Goal: Task Accomplishment & Management: Complete application form

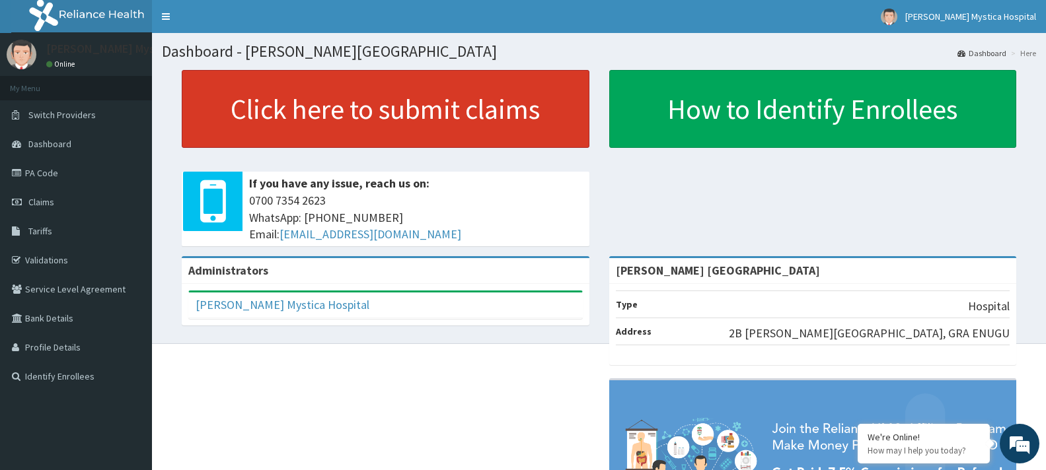
click at [413, 117] on link "Click here to submit claims" at bounding box center [386, 109] width 408 height 78
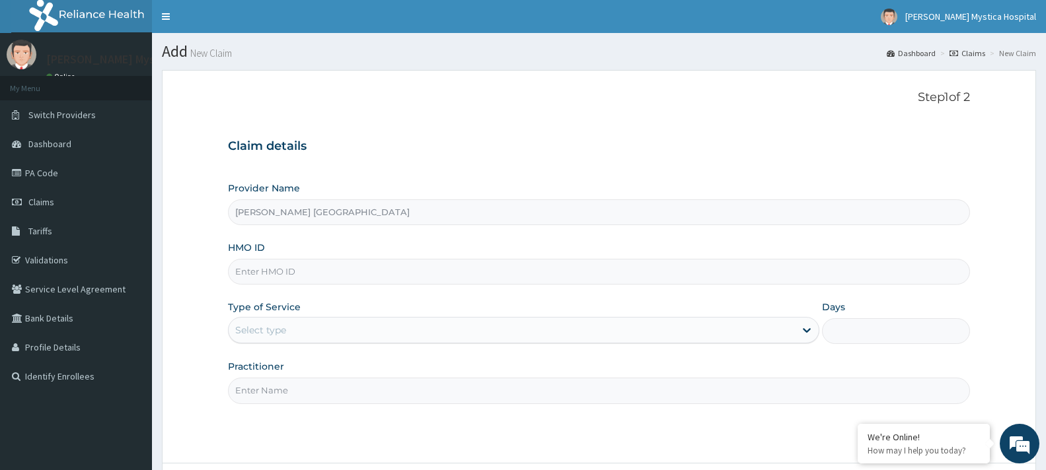
click at [356, 212] on input "[PERSON_NAME] [GEOGRAPHIC_DATA]" at bounding box center [599, 213] width 742 height 26
click at [309, 276] on input "HMO ID" at bounding box center [599, 272] width 742 height 26
type input "PA/A9B2E8"
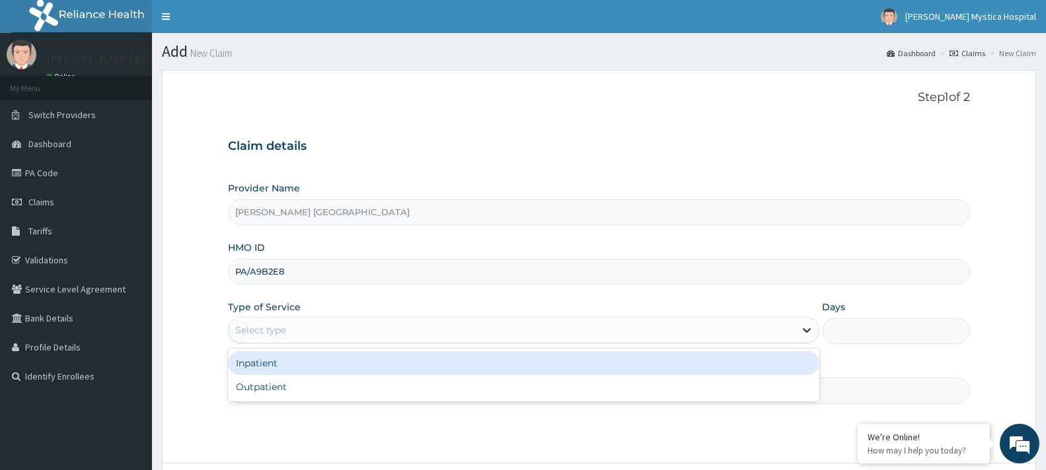
click at [805, 328] on icon at bounding box center [806, 330] width 13 height 13
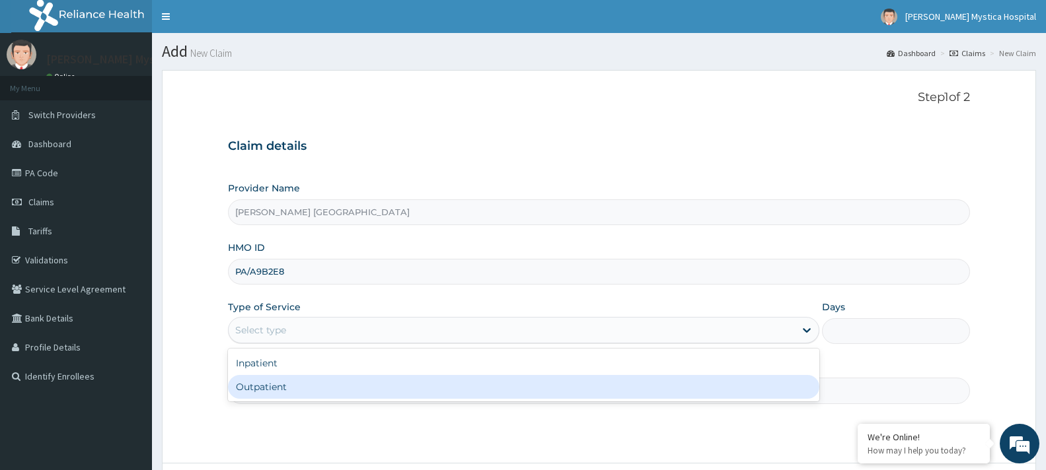
click at [616, 391] on div "Outpatient" at bounding box center [523, 387] width 591 height 24
type input "1"
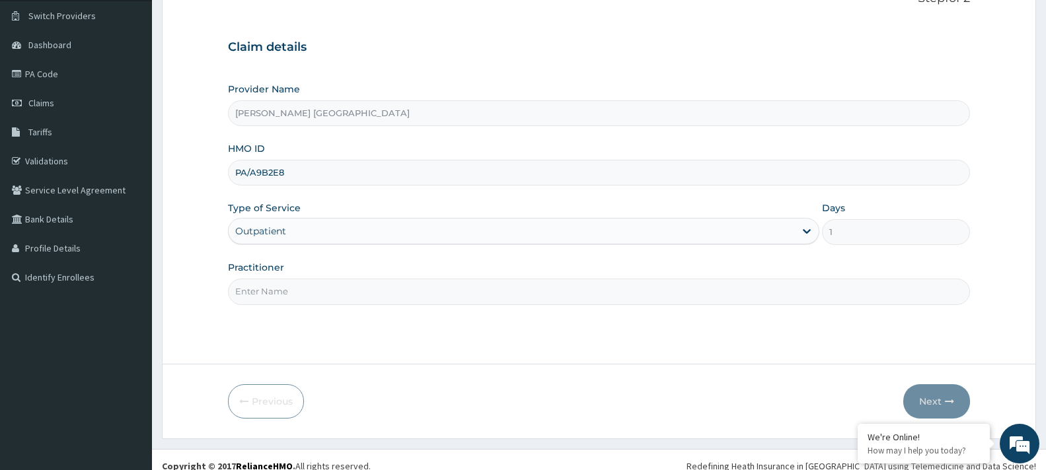
scroll to position [112, 0]
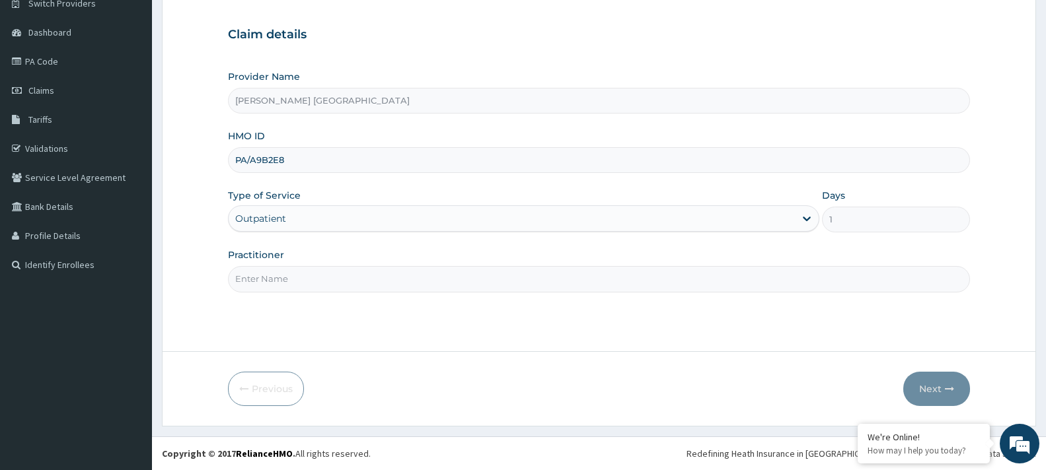
click at [423, 278] on input "Practitioner" at bounding box center [599, 279] width 742 height 26
type input "NKU PERRY"
click at [937, 381] on button "Next" at bounding box center [936, 389] width 67 height 34
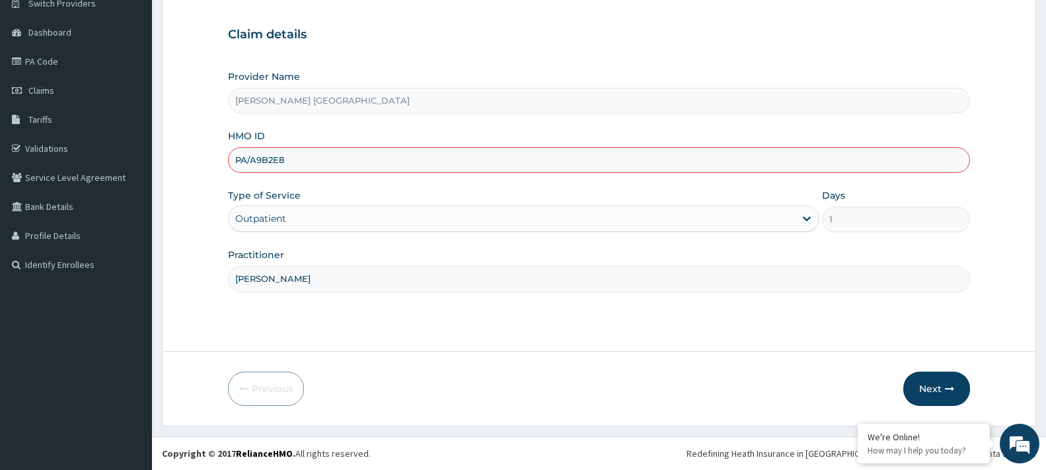
click at [268, 157] on input "PA/A9B2E8" at bounding box center [599, 160] width 742 height 26
click at [933, 393] on button "Next" at bounding box center [936, 389] width 67 height 34
click at [330, 162] on input "PA/A9132E8" at bounding box center [599, 160] width 742 height 26
click at [941, 390] on button "Next" at bounding box center [936, 389] width 67 height 34
click at [941, 387] on button "Next" at bounding box center [936, 389] width 67 height 34
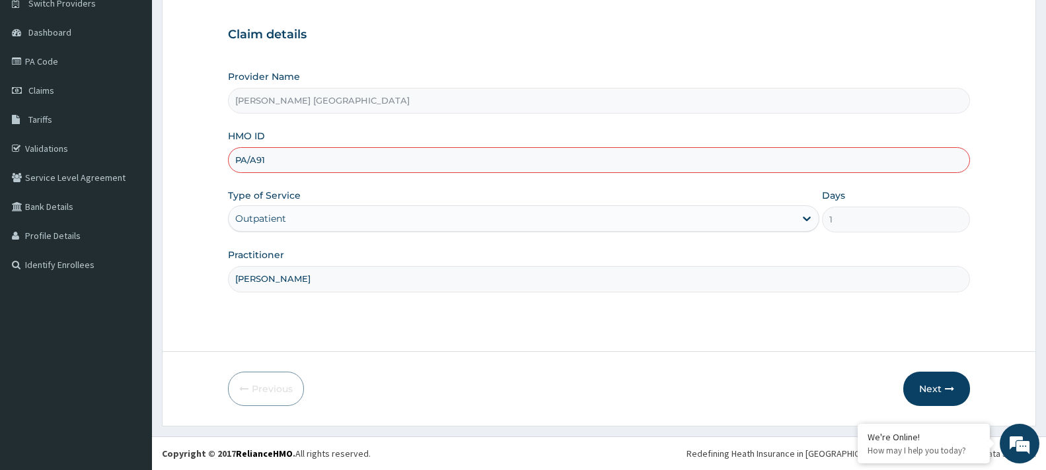
type input "PA/A9"
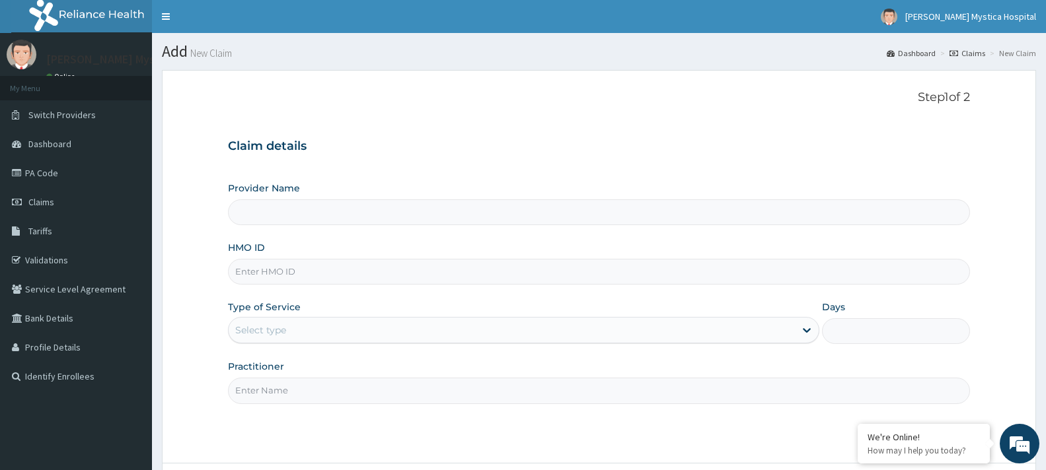
click at [381, 217] on input "Provider Name" at bounding box center [599, 213] width 742 height 26
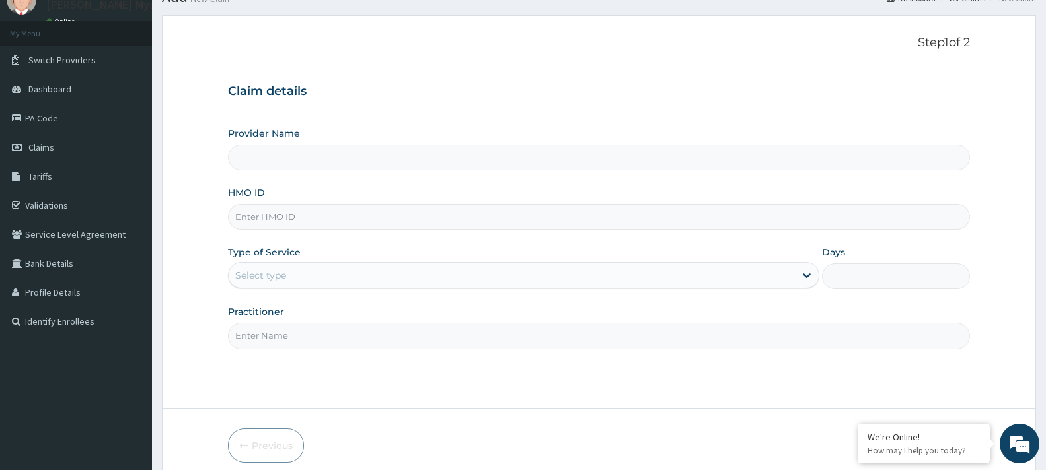
scroll to position [112, 0]
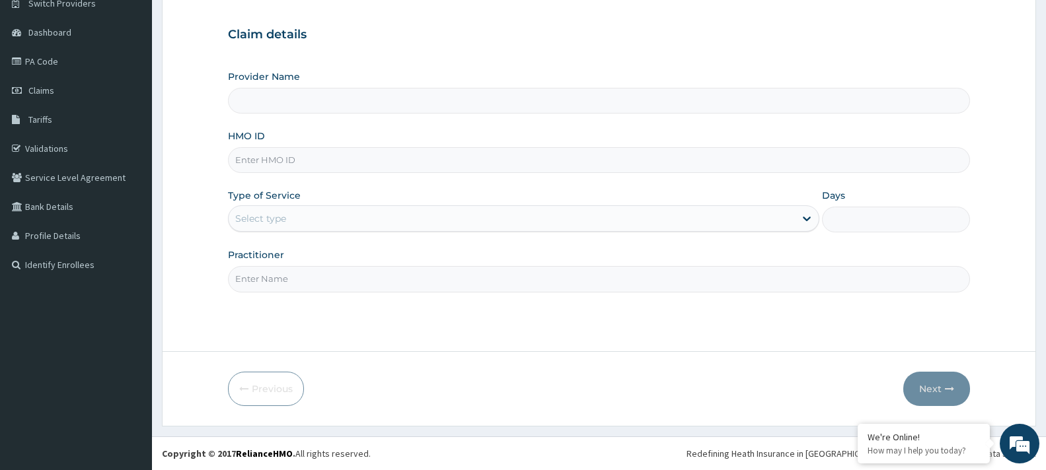
click at [260, 100] on input "Provider Name" at bounding box center [599, 101] width 742 height 26
click at [320, 69] on div "Claim details Provider Name HMO ID Type of Service Select type Days Practitioner" at bounding box center [599, 153] width 742 height 277
click at [291, 75] on label "Provider Name" at bounding box center [264, 76] width 72 height 13
click at [291, 88] on input "Provider Name" at bounding box center [599, 101] width 742 height 26
click at [257, 103] on input "Provider Name" at bounding box center [599, 101] width 742 height 26
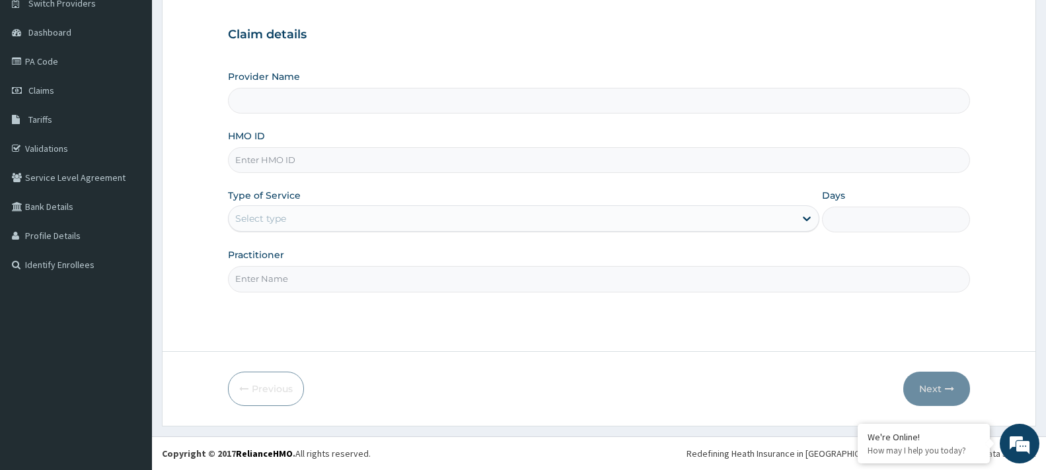
click at [338, 102] on input "Provider Name" at bounding box center [599, 101] width 742 height 26
click at [300, 163] on input "HMO ID" at bounding box center [599, 160] width 742 height 26
click at [842, 217] on input "Days" at bounding box center [896, 220] width 148 height 26
click at [769, 209] on div "Select type" at bounding box center [512, 218] width 566 height 21
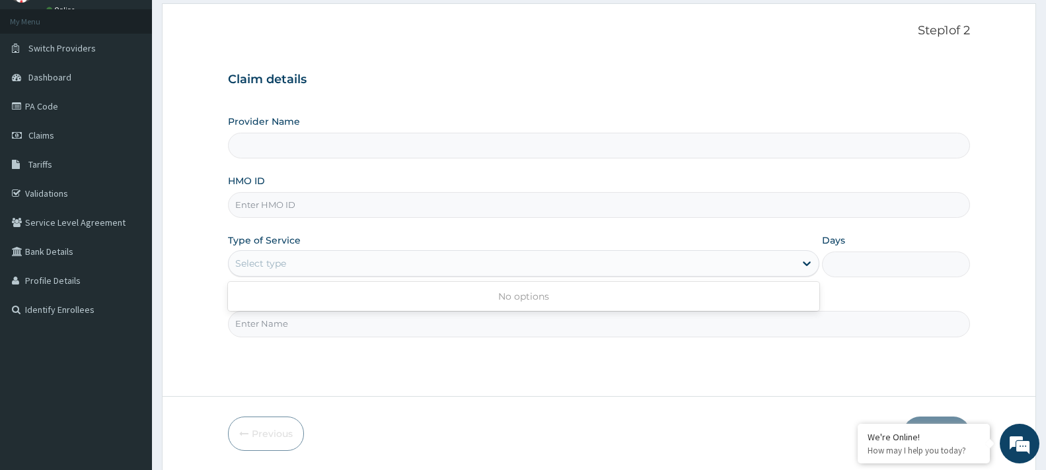
scroll to position [0, 0]
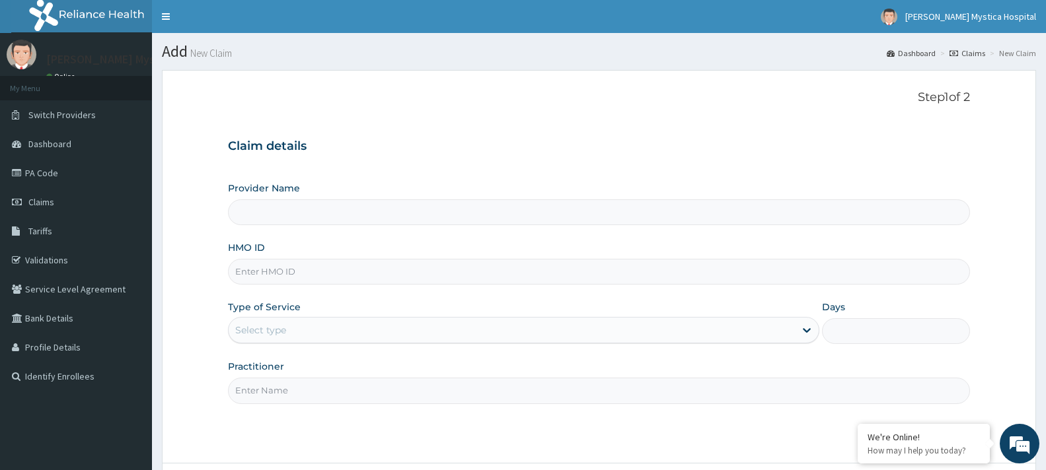
click at [219, 55] on small "New Claim" at bounding box center [210, 53] width 44 height 10
click at [183, 52] on h1 "Add New Claim" at bounding box center [599, 51] width 874 height 17
click at [971, 54] on link "Claims" at bounding box center [967, 53] width 36 height 11
click at [970, 52] on link "Claims" at bounding box center [967, 53] width 36 height 11
click at [917, 49] on link "Dashboard" at bounding box center [911, 53] width 49 height 11
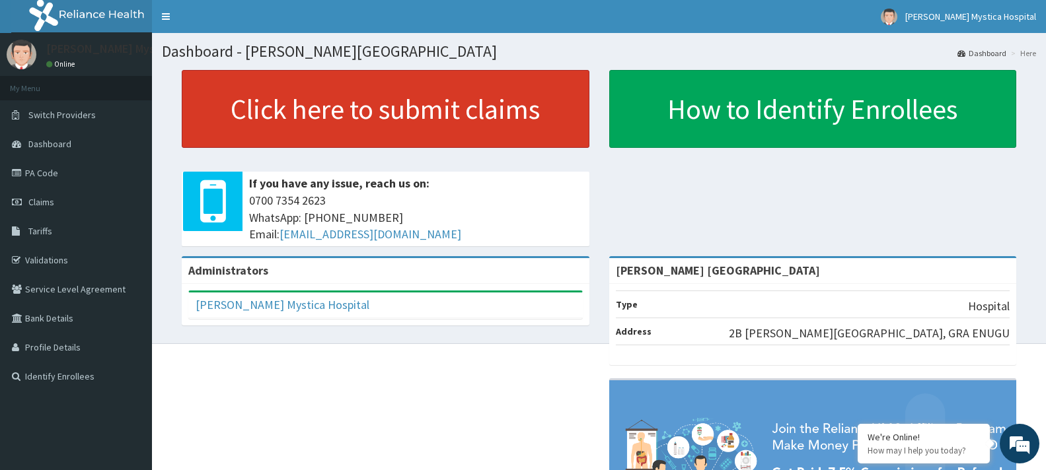
click at [346, 114] on link "Click here to submit claims" at bounding box center [386, 109] width 408 height 78
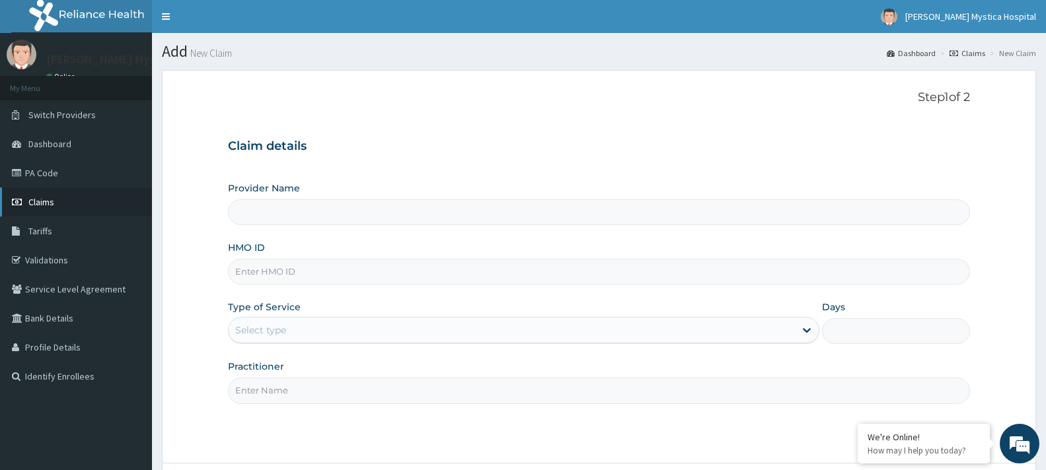
type input "[PERSON_NAME] [GEOGRAPHIC_DATA]"
click at [68, 201] on link "Claims" at bounding box center [76, 202] width 152 height 29
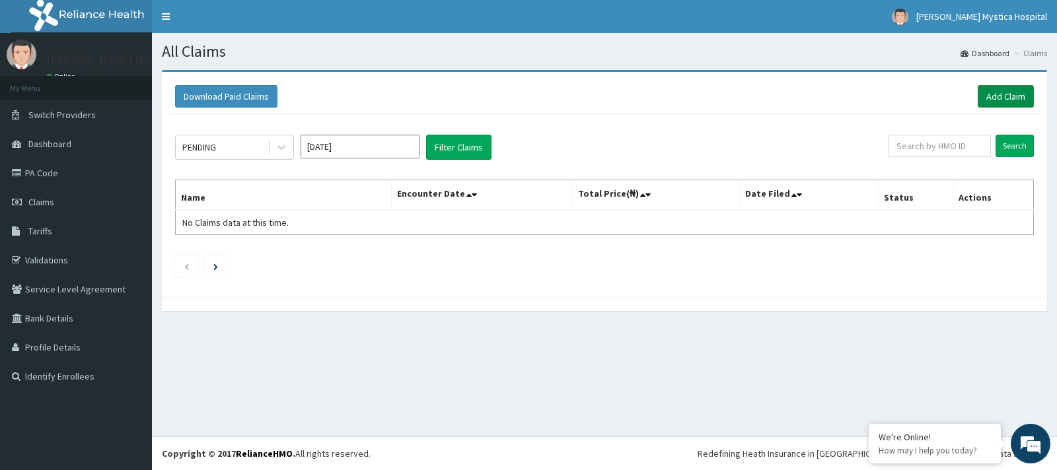
click at [1009, 93] on link "Add Claim" at bounding box center [1006, 96] width 56 height 22
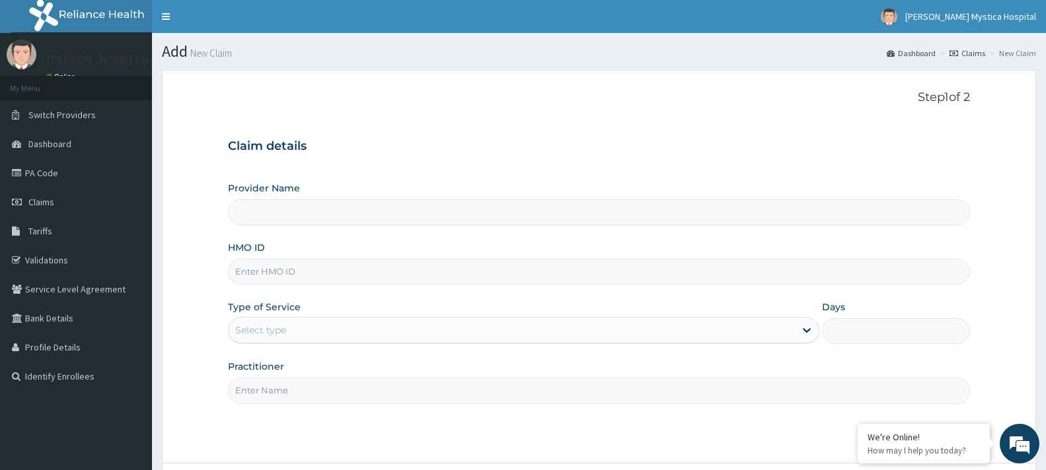
type input "[PERSON_NAME] [GEOGRAPHIC_DATA]"
click at [333, 273] on input "HMO ID" at bounding box center [599, 272] width 742 height 26
type input "PA/9242CD"
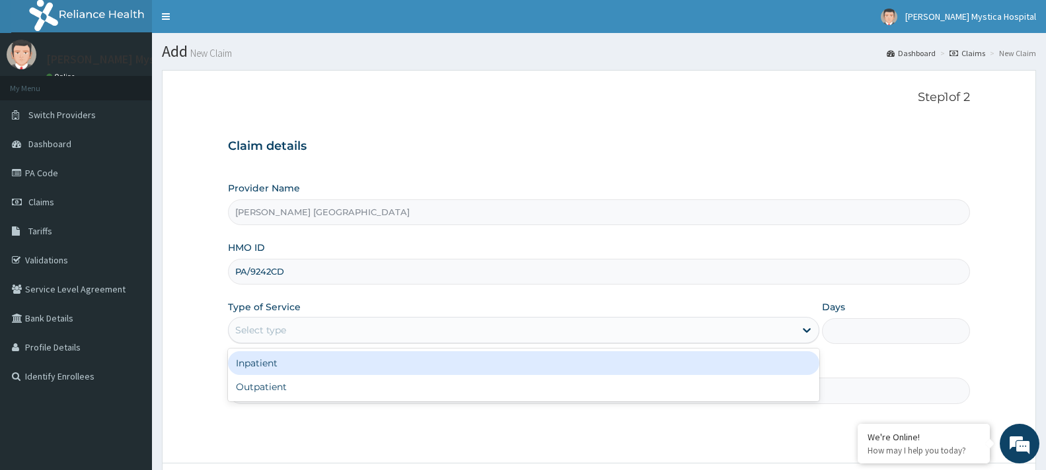
click at [295, 330] on div "Select type" at bounding box center [512, 330] width 566 height 21
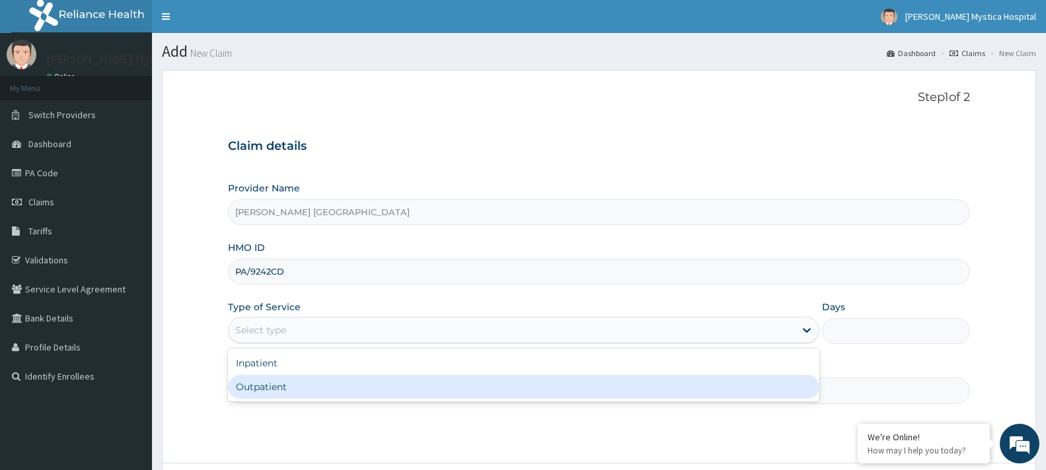
click at [295, 384] on div "Outpatient" at bounding box center [523, 387] width 591 height 24
type input "1"
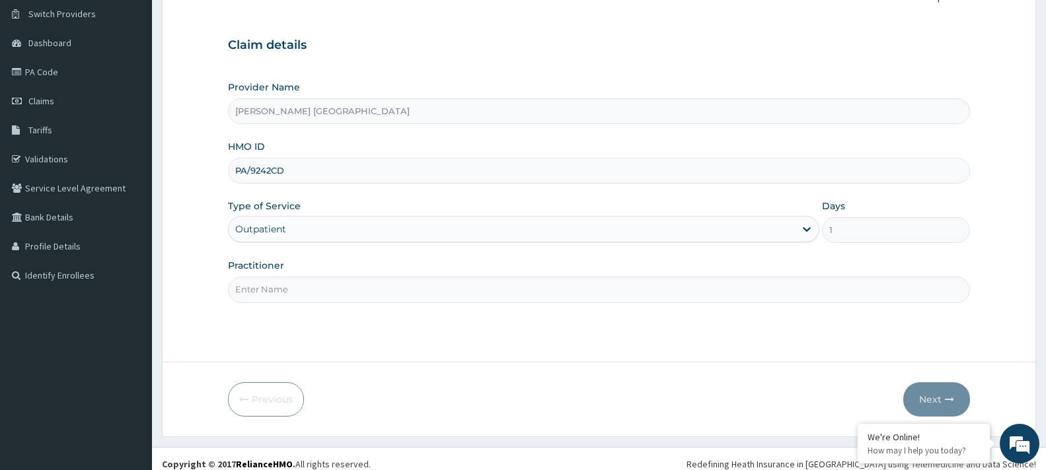
scroll to position [112, 0]
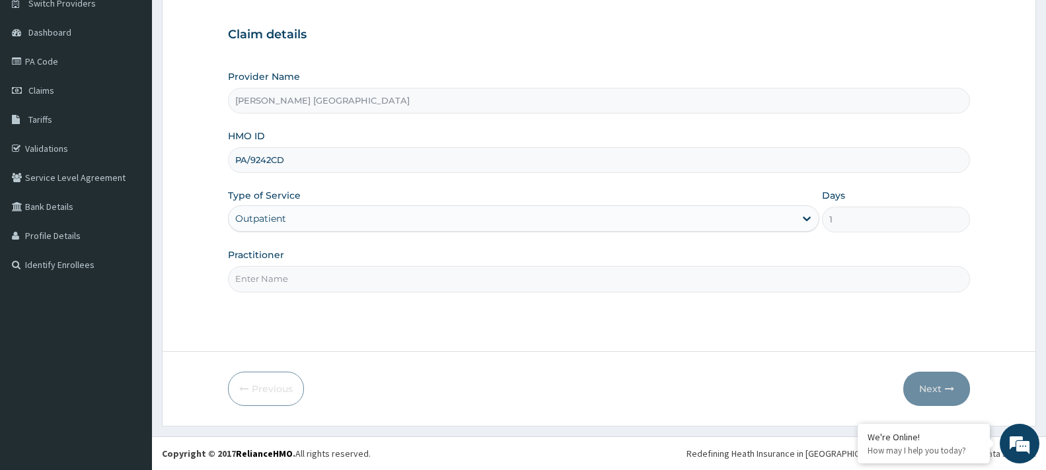
click at [318, 281] on input "Practitioner" at bounding box center [599, 279] width 742 height 26
type input "EZENNA TOCHUKWUEMEKA"
click at [939, 385] on button "Next" at bounding box center [936, 389] width 67 height 34
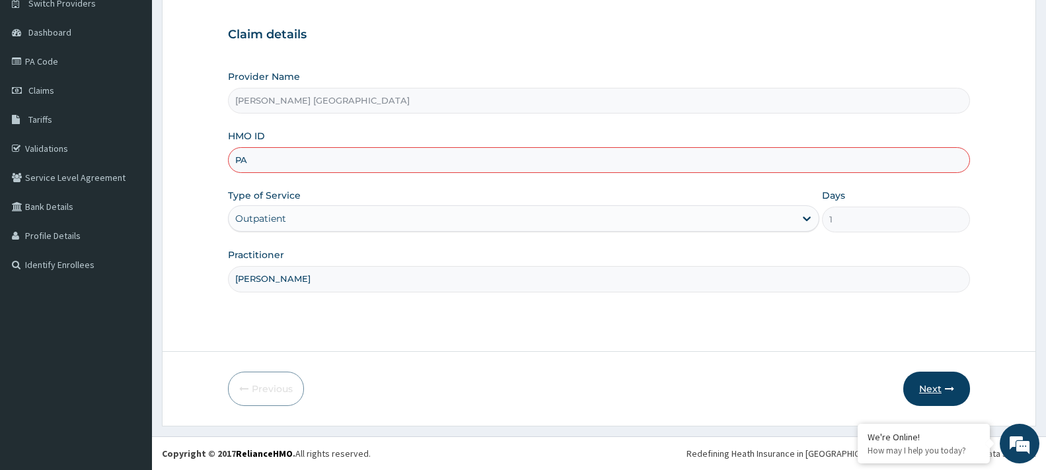
type input "P"
click at [315, 163] on input "HMO ID" at bounding box center [599, 160] width 742 height 26
type input "KSB/10511/A"
click at [930, 390] on button "Next" at bounding box center [936, 389] width 67 height 34
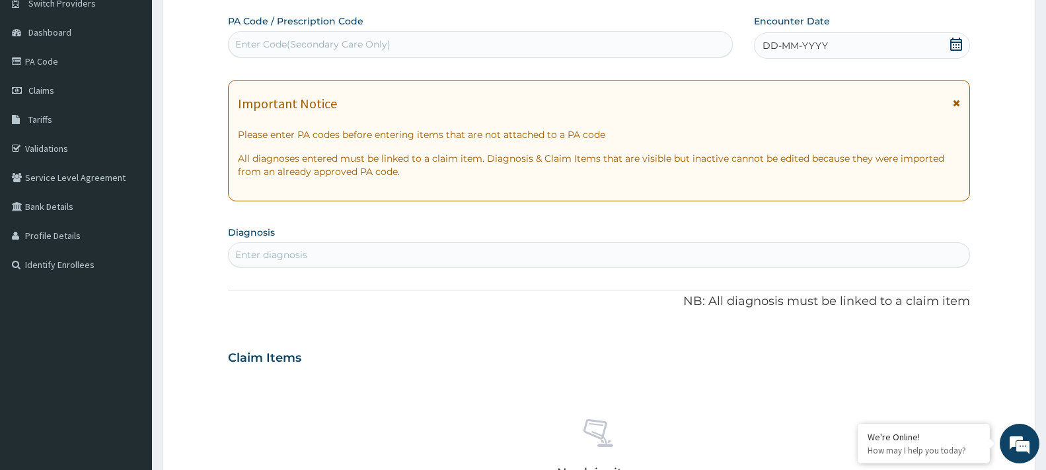
click at [299, 42] on div "Enter Code(Secondary Care Only)" at bounding box center [312, 44] width 155 height 13
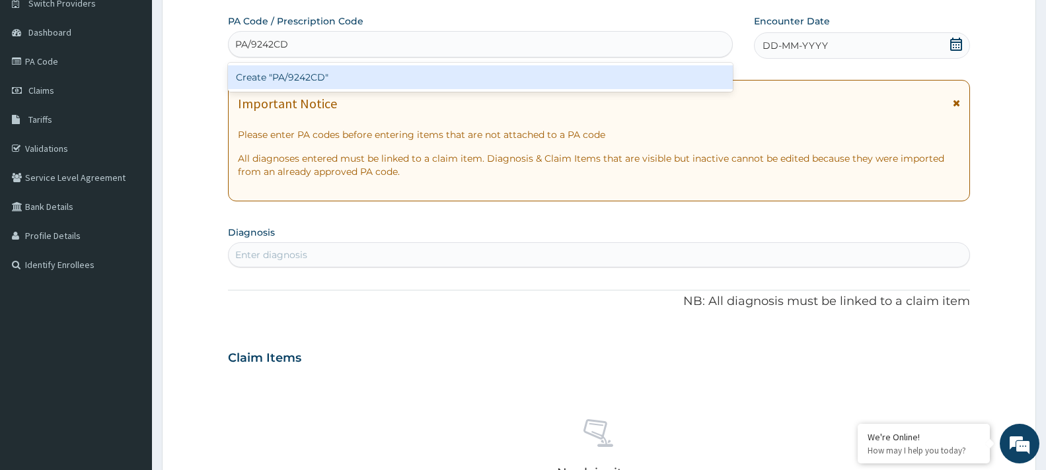
type input "PA/9242CD"
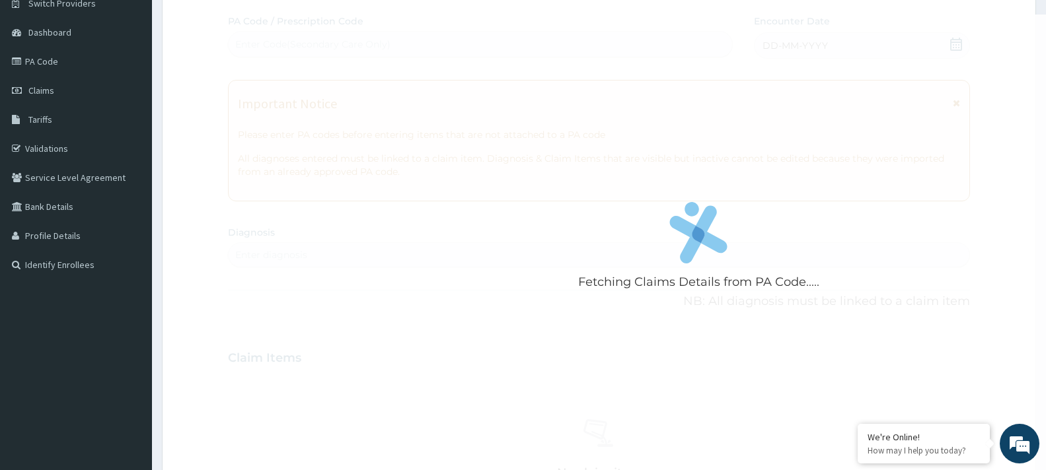
click at [831, 40] on div "Fetching Claims Details from PA Code..... PA Code / Prescription Code Enter Cod…" at bounding box center [599, 357] width 742 height 684
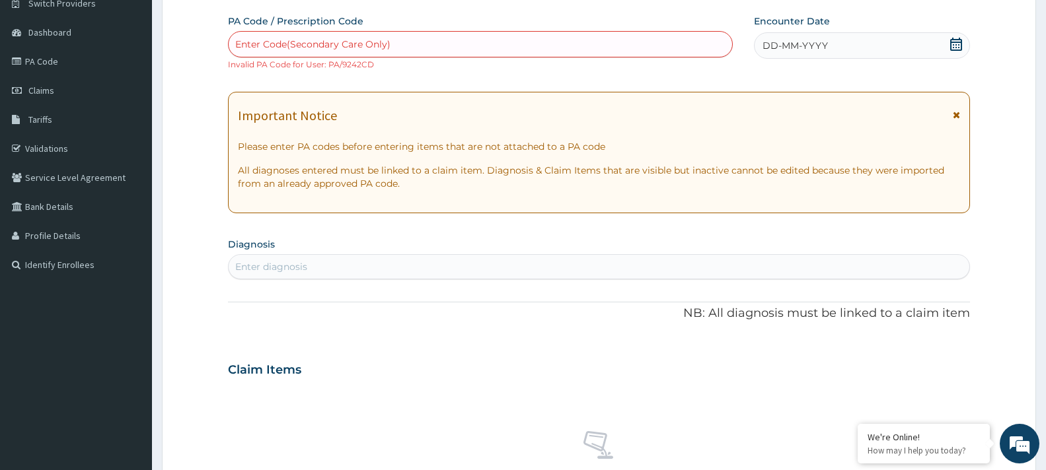
click at [955, 43] on icon at bounding box center [955, 44] width 13 height 13
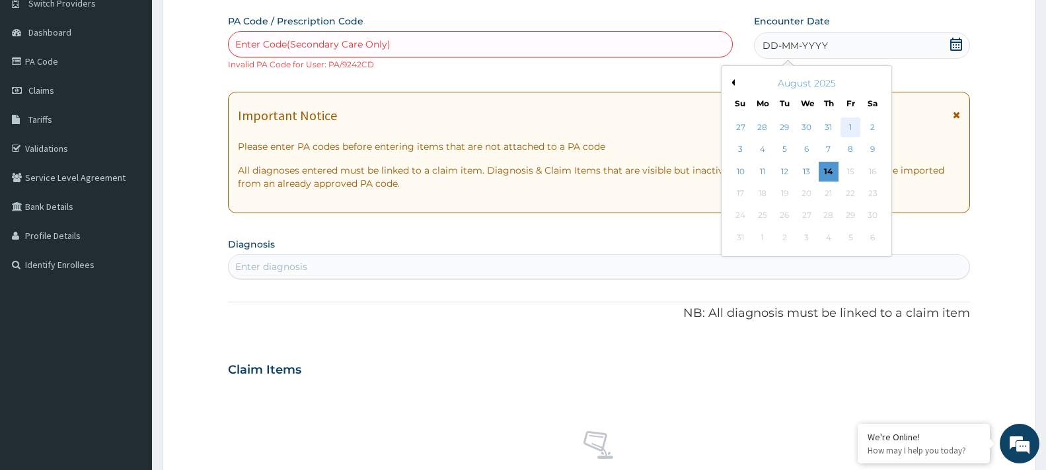
click at [848, 127] on div "1" at bounding box center [850, 128] width 20 height 20
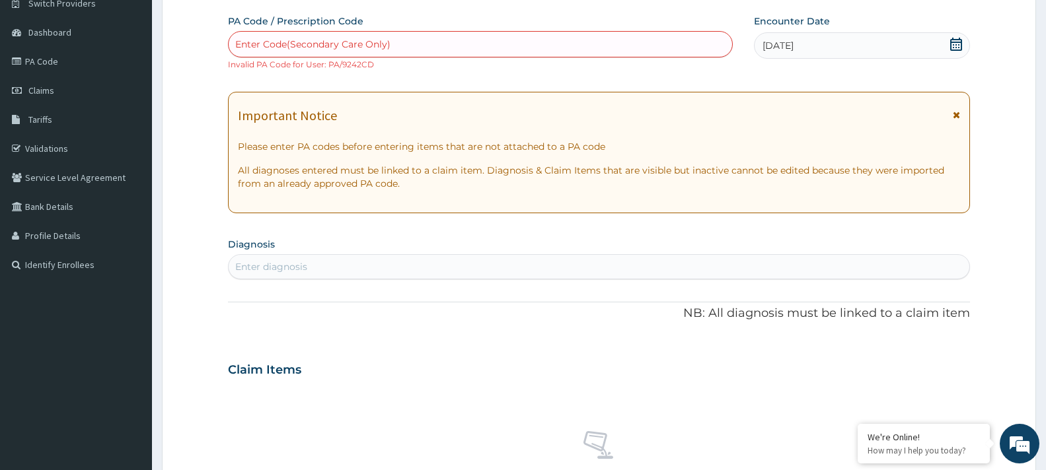
click at [385, 40] on div "Enter Code(Secondary Care Only)" at bounding box center [312, 44] width 155 height 13
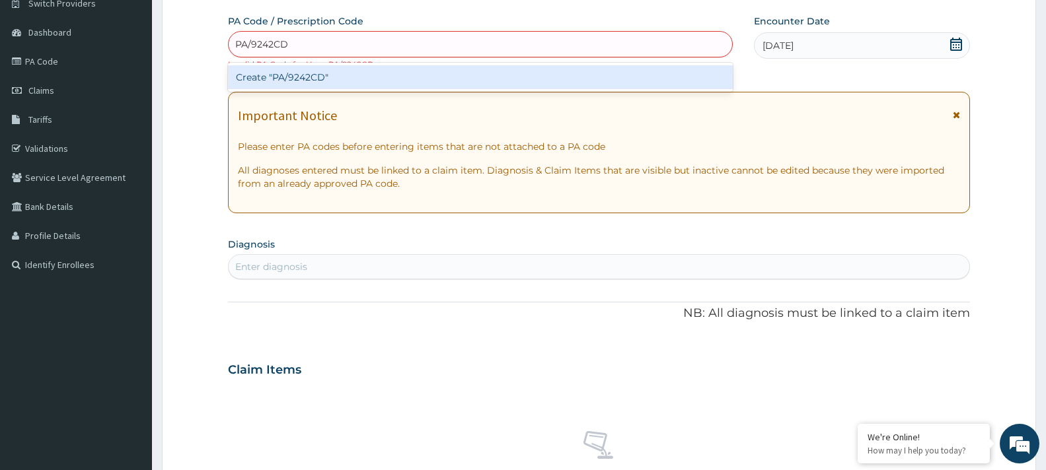
type input "PA/9242CD"
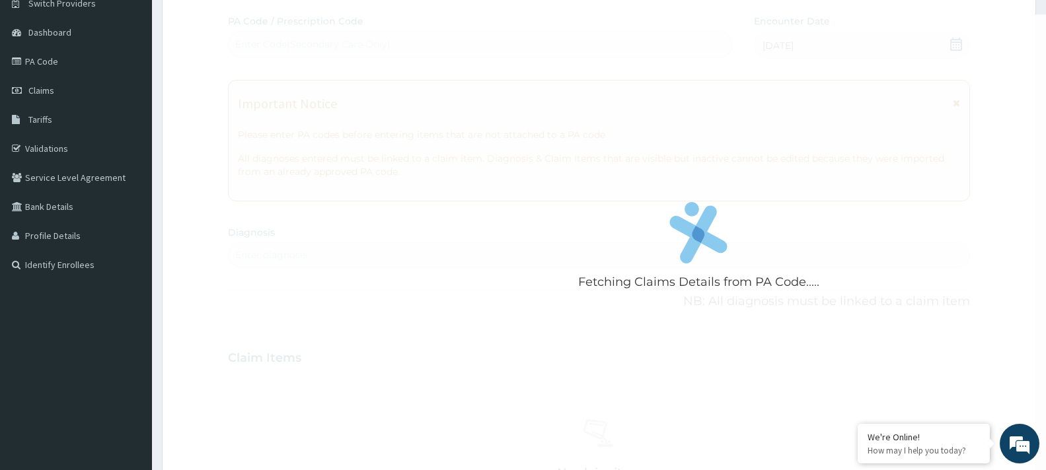
click at [338, 260] on div "Fetching Claims Details from PA Code..... PA Code / Prescription Code Enter Cod…" at bounding box center [599, 357] width 742 height 684
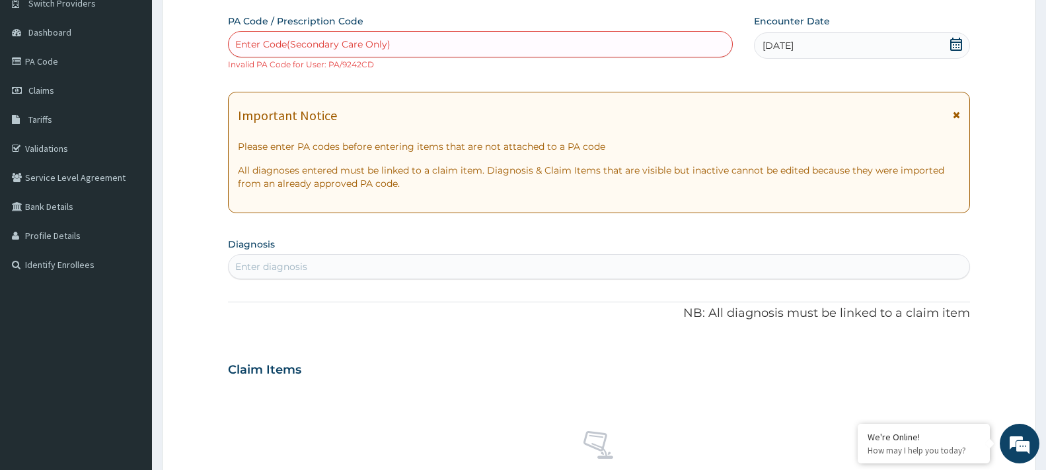
click at [406, 41] on div "Enter Code(Secondary Care Only)" at bounding box center [480, 44] width 503 height 21
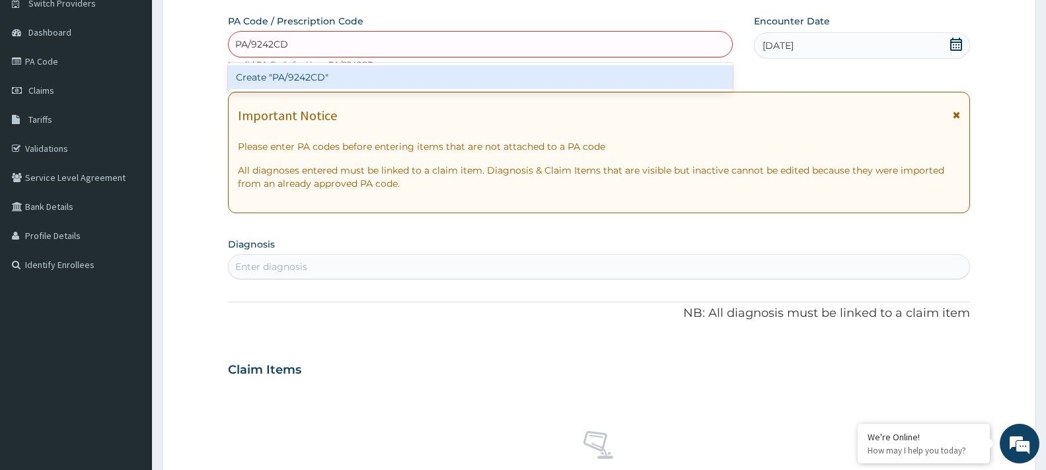
type input "PA/9242CD"
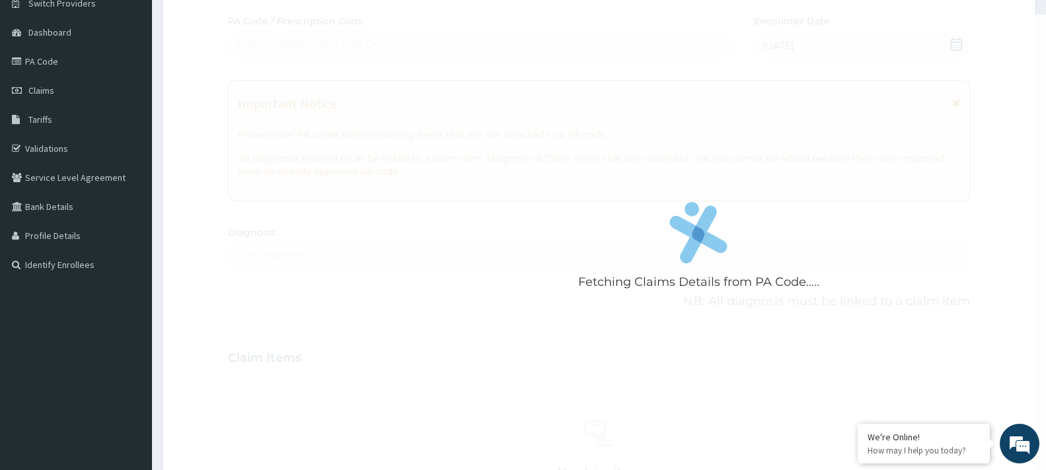
click at [267, 264] on div "Fetching Claims Details from PA Code..... PA Code / Prescription Code Enter Cod…" at bounding box center [599, 357] width 742 height 684
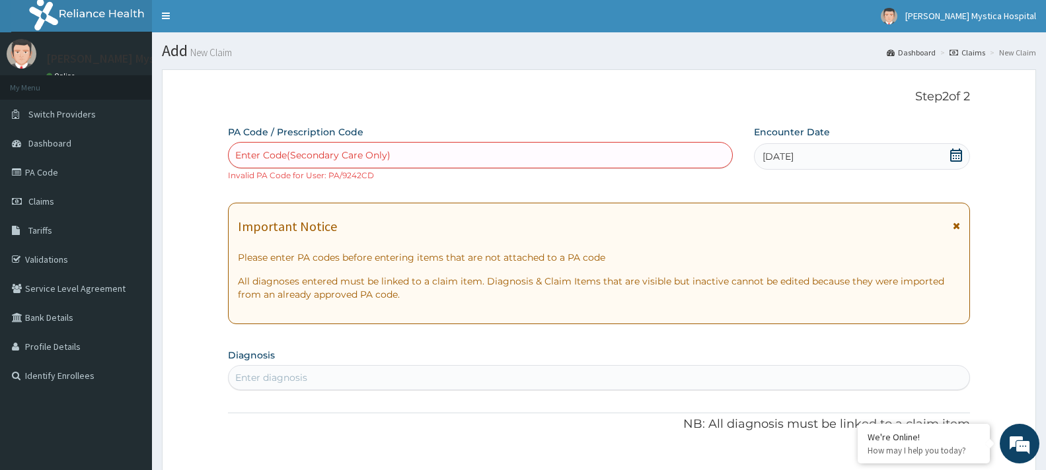
scroll to position [0, 0]
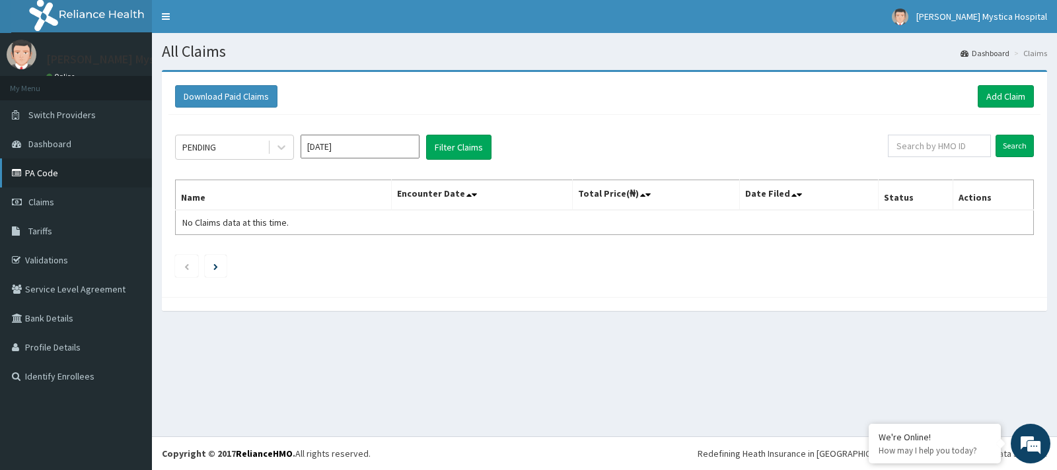
click at [71, 177] on link "PA Code" at bounding box center [76, 173] width 152 height 29
